Goal: Information Seeking & Learning: Check status

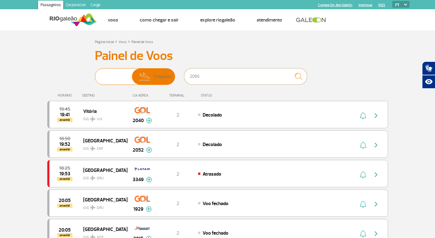
drag, startPoint x: 168, startPoint y: 78, endPoint x: 109, endPoint y: 72, distance: 59.3
click at [109, 72] on div "Partidas Chegadas 2095" at bounding box center [218, 77] width 246 height 18
click at [108, 78] on img at bounding box center [107, 77] width 19 height 16
click at [95, 73] on input "Partidas Chegadas" at bounding box center [95, 73] width 0 height 0
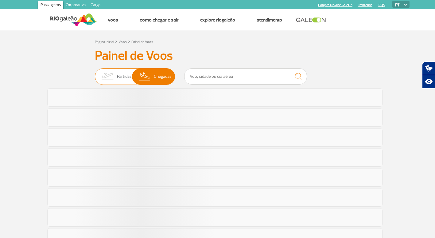
click at [110, 72] on img at bounding box center [107, 77] width 19 height 16
click at [95, 73] on input "Partidas Chegadas" at bounding box center [95, 73] width 0 height 0
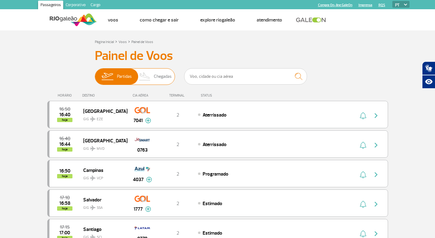
click at [163, 78] on span "Chegadas" at bounding box center [163, 77] width 18 height 16
click at [95, 73] on input "Partidas Chegadas" at bounding box center [95, 73] width 0 height 0
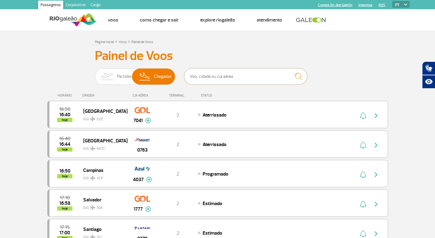
click at [203, 74] on input "text" at bounding box center [245, 76] width 123 height 16
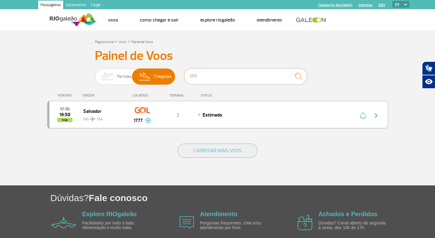
type input "1777"
click at [375, 116] on img "button" at bounding box center [376, 115] width 7 height 7
